Goal: Task Accomplishment & Management: Use online tool/utility

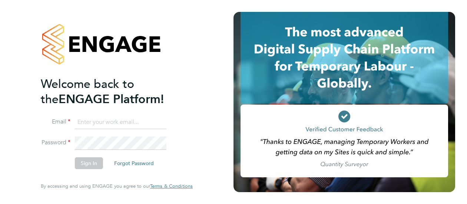
type input "[PERSON_NAME][EMAIL_ADDRESS][PERSON_NAME][DOMAIN_NAME]"
click at [86, 162] on button "Sign In" at bounding box center [89, 163] width 28 height 12
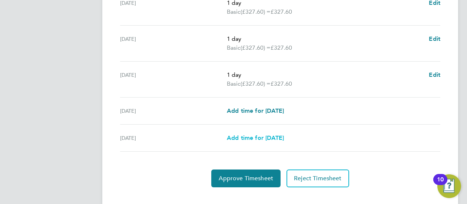
scroll to position [336, 0]
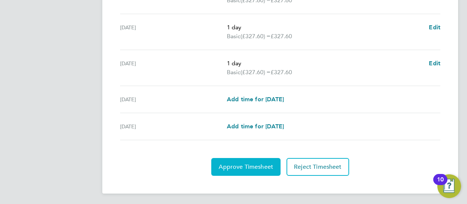
click at [254, 165] on span "Approve Timesheet" at bounding box center [246, 166] width 55 height 7
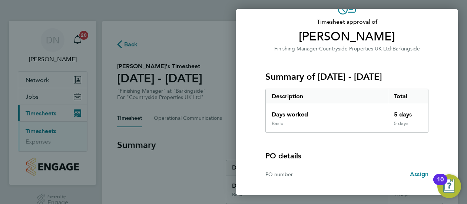
scroll to position [108, 0]
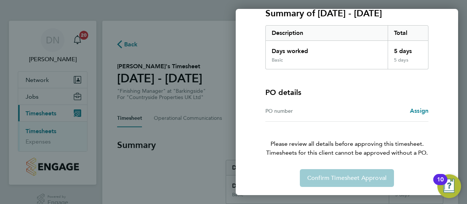
click at [348, 180] on div "Confirm Timesheet Approval" at bounding box center [347, 178] width 181 height 18
click at [181, 113] on div "Back Timesheet approval of Remigius Iwumene Finishing Manager · Countryside Pro…" at bounding box center [233, 102] width 467 height 204
